Goal: Task Accomplishment & Management: Manage account settings

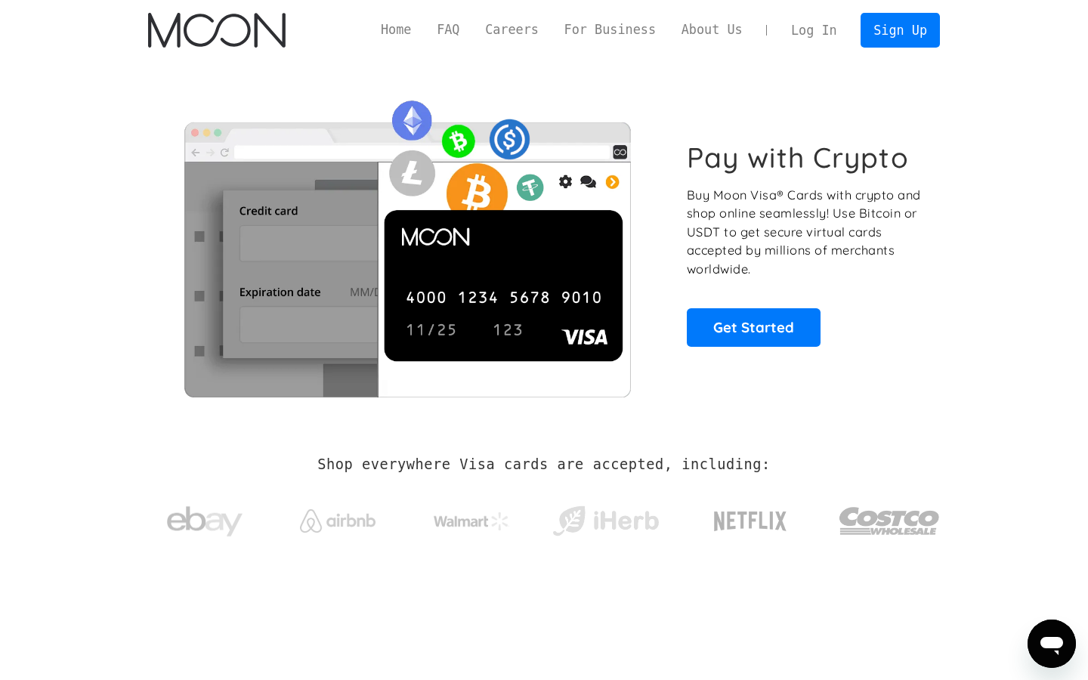
click at [824, 31] on link "Log In" at bounding box center [813, 30] width 71 height 33
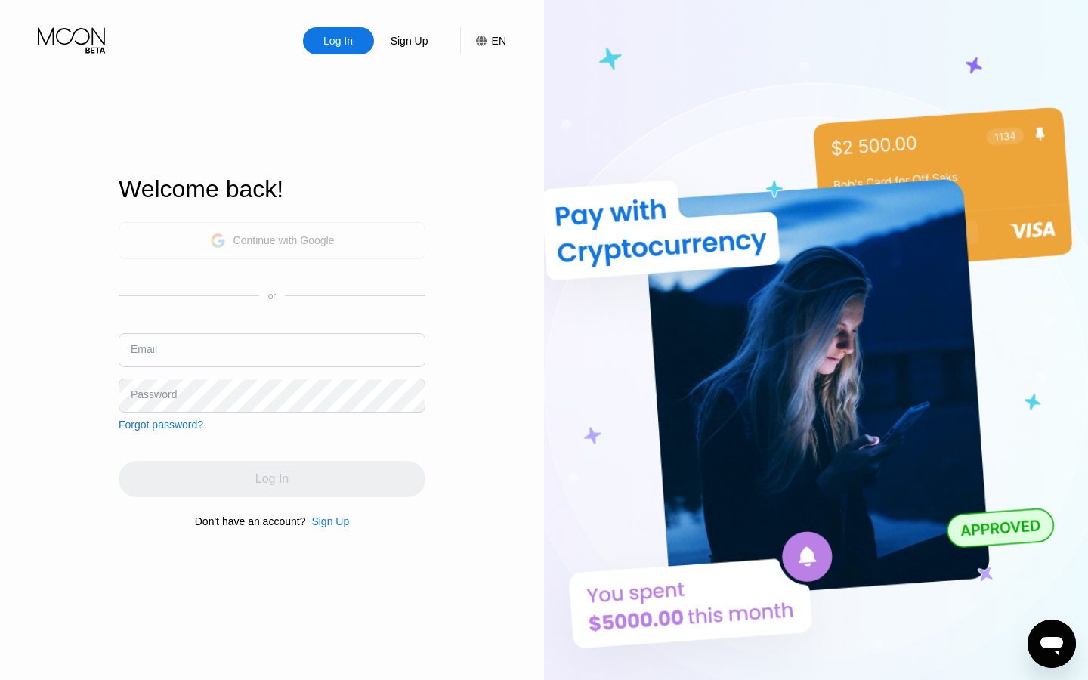
click at [366, 235] on div "Continue with Google" at bounding box center [272, 240] width 307 height 37
